Goal: Information Seeking & Learning: Understand process/instructions

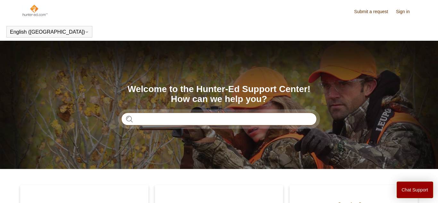
click at [150, 120] on input "Search" at bounding box center [218, 118] width 195 height 13
type input "**********"
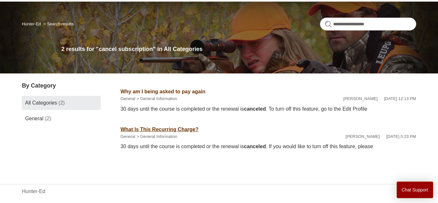
scroll to position [40, 0]
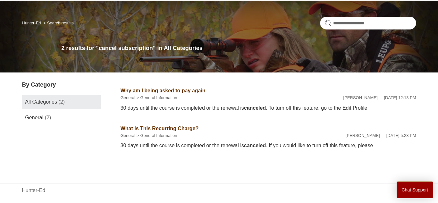
click at [132, 129] on link "What Is This Recurring Charge?" at bounding box center [160, 128] width 78 height 5
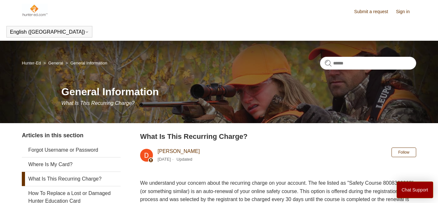
click at [400, 13] on link "Sign in" at bounding box center [406, 11] width 20 height 7
click at [395, 11] on span "[PERSON_NAME]" at bounding box center [390, 10] width 42 height 5
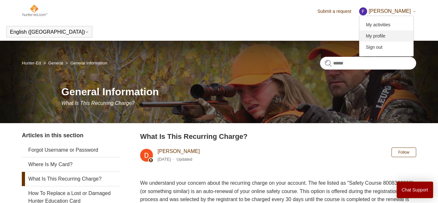
click at [388, 34] on link "My profile" at bounding box center [386, 35] width 54 height 11
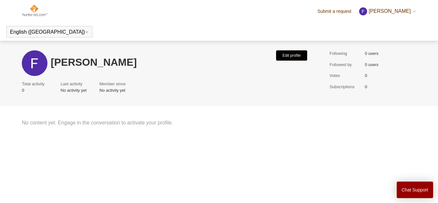
click at [283, 56] on button "Edit profile" at bounding box center [291, 55] width 31 height 10
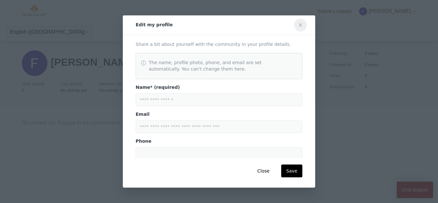
click at [299, 24] on icon "Close modal" at bounding box center [300, 24] width 3 height 3
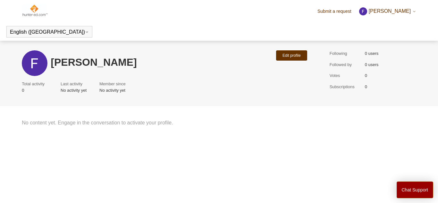
scroll to position [34, 0]
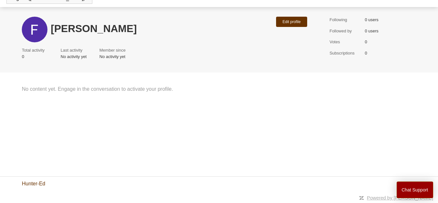
click at [41, 183] on link "Hunter-Ed" at bounding box center [33, 184] width 23 height 8
click at [30, 183] on link "Hunter-Ed" at bounding box center [33, 184] width 23 height 8
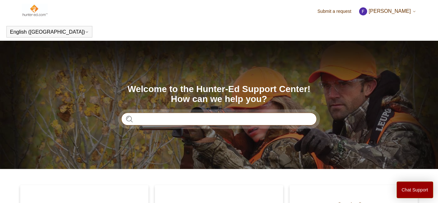
click at [194, 119] on input "Search" at bounding box center [218, 118] width 195 height 13
type input "**********"
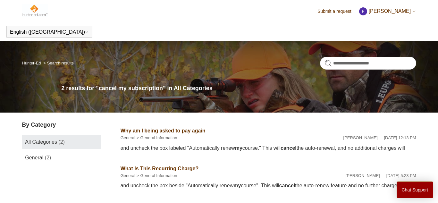
scroll to position [48, 0]
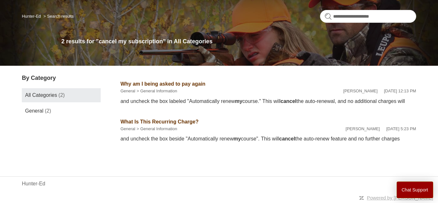
click at [150, 81] on link "Why am I being asked to pay again" at bounding box center [163, 83] width 85 height 5
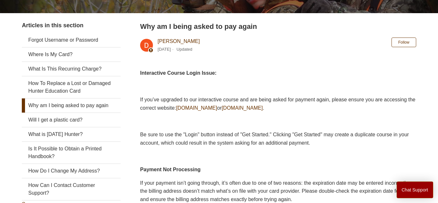
scroll to position [112, 0]
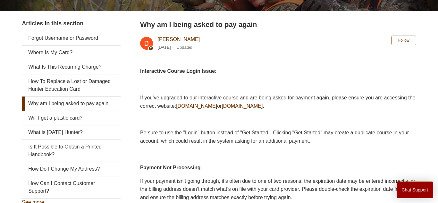
click at [194, 105] on span "[DOMAIN_NAME]" at bounding box center [196, 105] width 41 height 5
